Goal: Navigation & Orientation: Find specific page/section

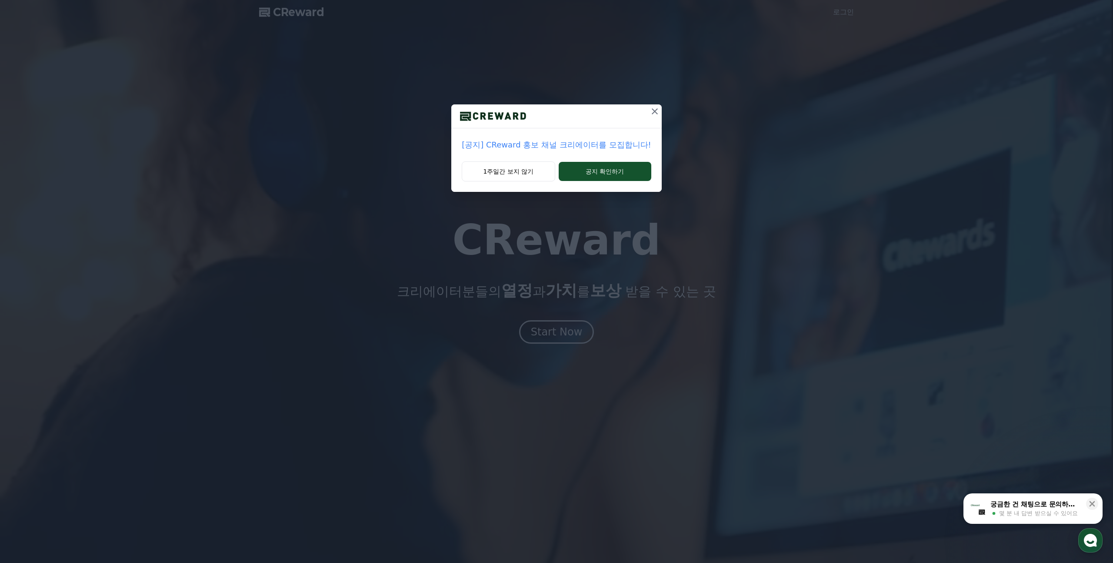
click at [634, 120] on div at bounding box center [556, 116] width 210 height 24
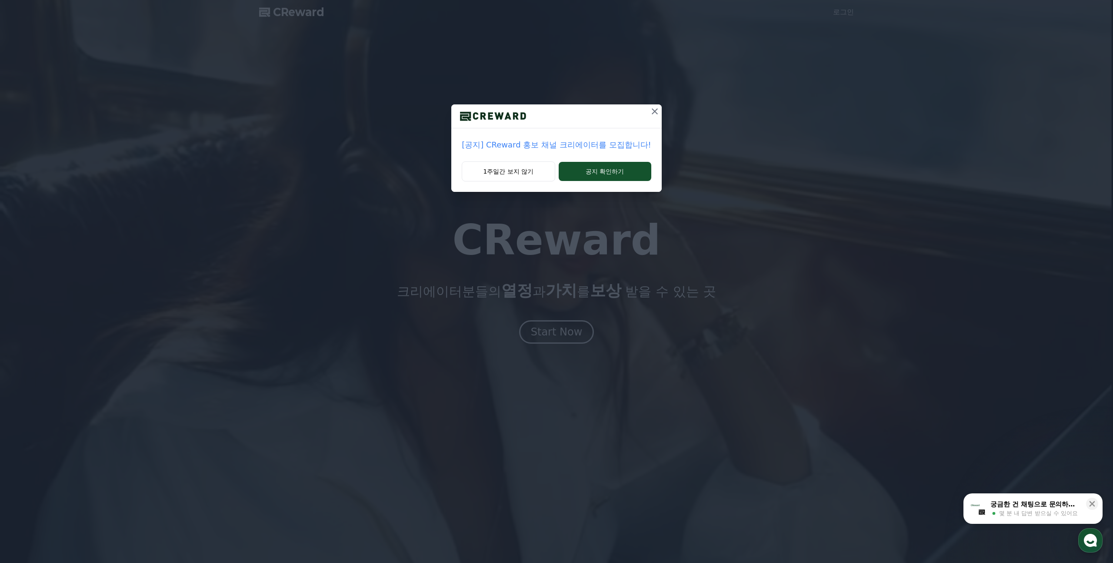
click at [648, 118] on button at bounding box center [655, 111] width 14 height 14
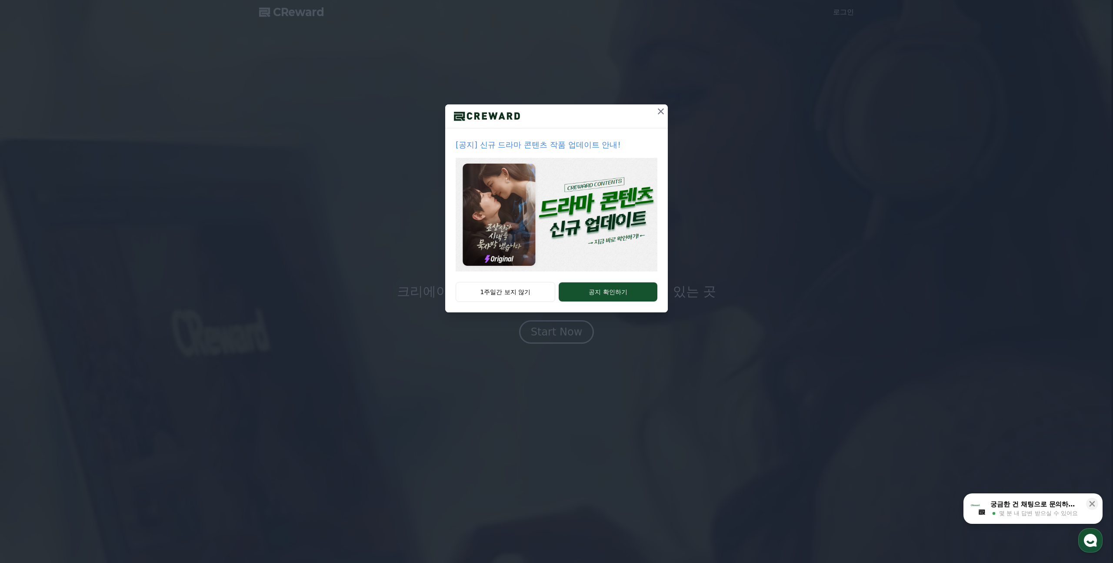
click at [656, 114] on icon at bounding box center [661, 111] width 10 height 10
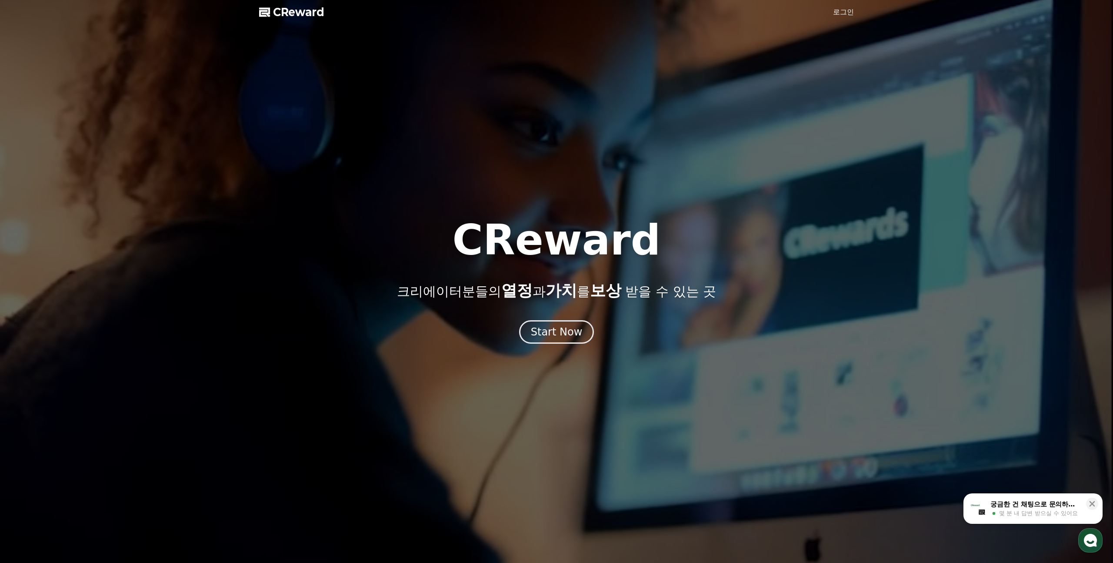
click at [581, 307] on div "CReward 크리에이터분들의 열정 과 가치 를 보상 받을 수 있는 곳 Start Now" at bounding box center [556, 281] width 1113 height 124
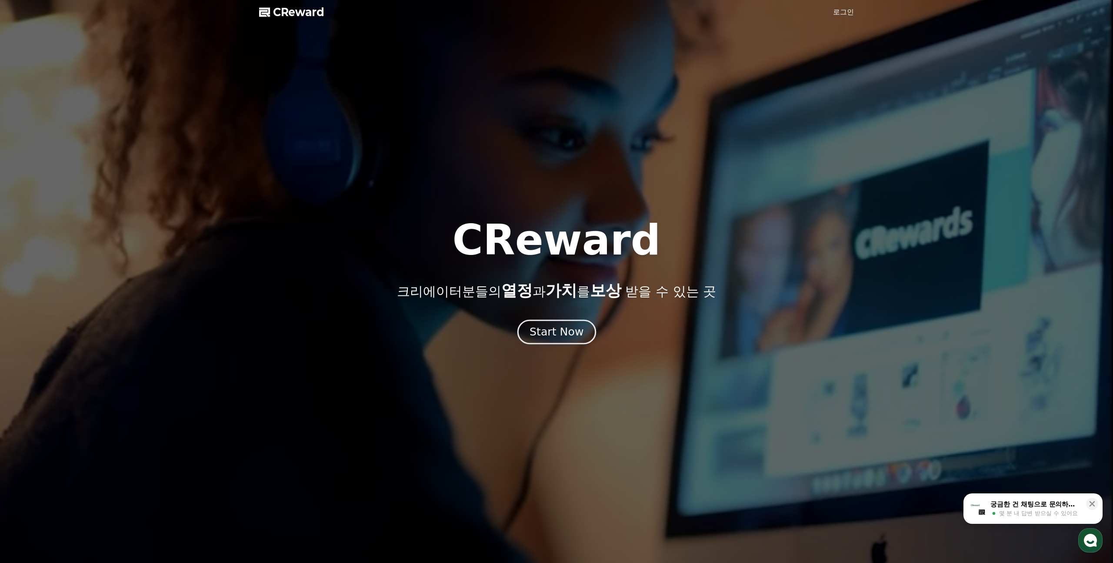
click at [575, 321] on button "Start Now" at bounding box center [556, 332] width 79 height 25
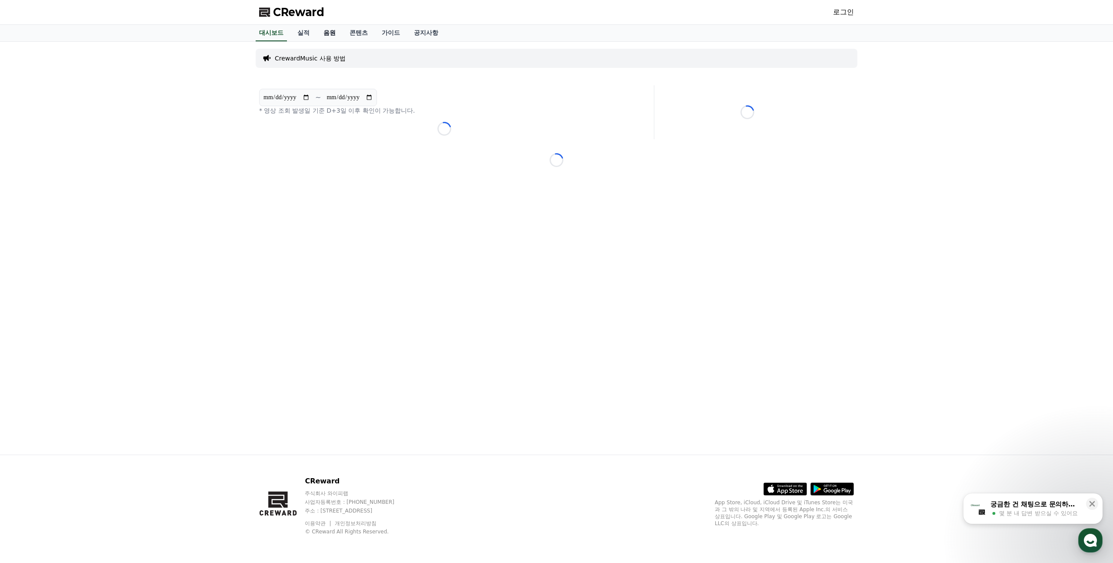
click at [317, 40] on link "음원" at bounding box center [330, 33] width 26 height 17
